Goal: Check status

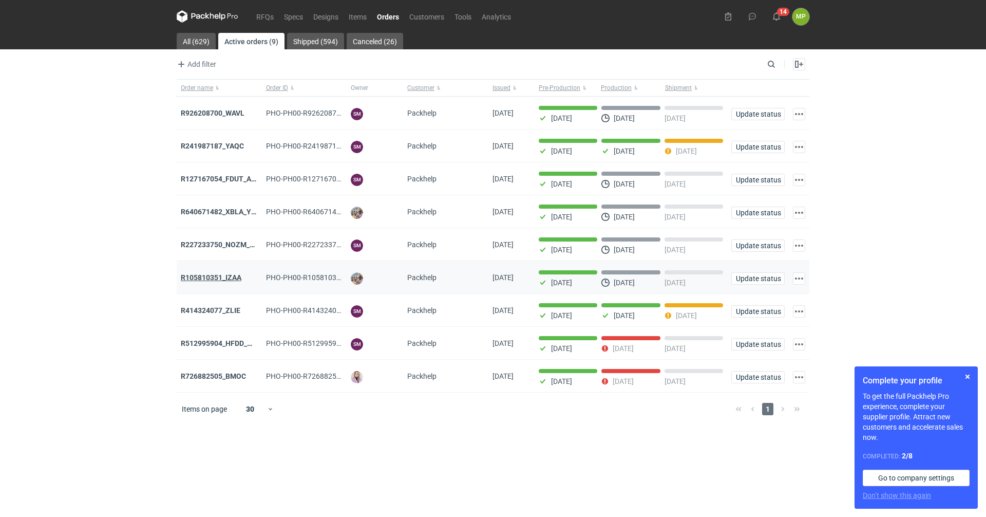
click at [240, 280] on strong "R105810351_IZAA" at bounding box center [211, 277] width 61 height 8
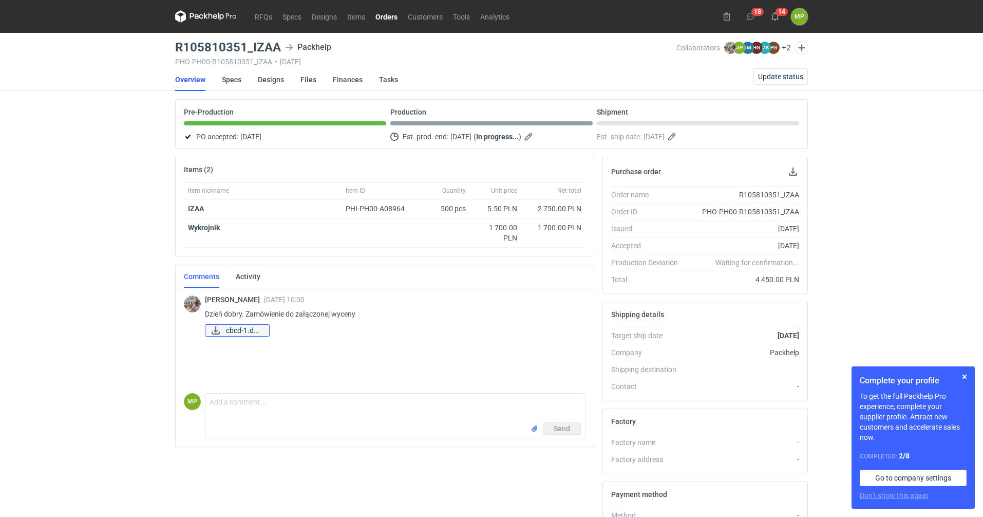
click at [243, 331] on span "cbcd-1.docx" at bounding box center [243, 329] width 35 height 11
click at [234, 74] on link "Specs" at bounding box center [232, 79] width 20 height 23
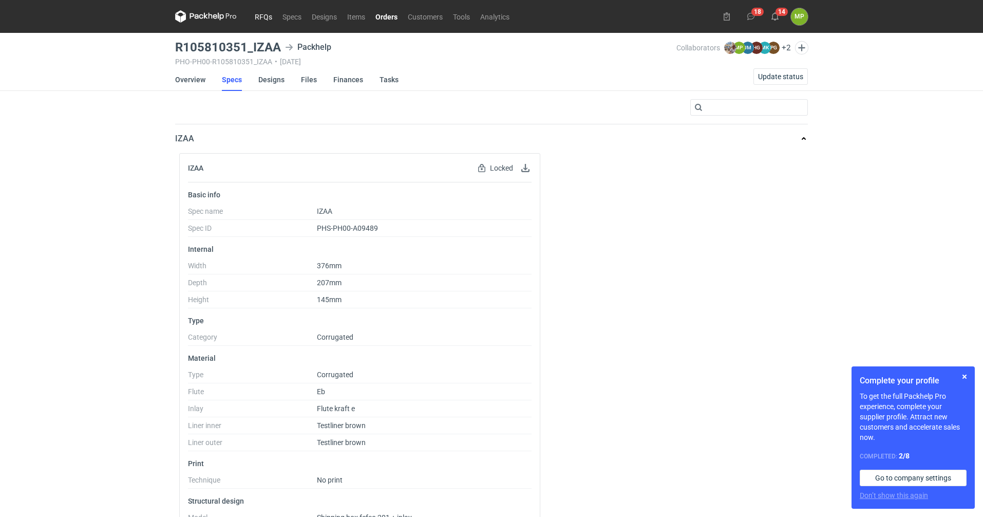
click at [266, 13] on link "RFQs" at bounding box center [264, 16] width 28 height 12
